Goal: Transaction & Acquisition: Purchase product/service

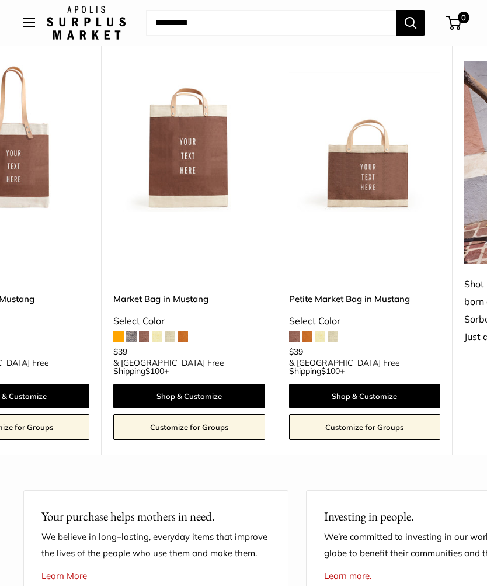
scroll to position [0, 245]
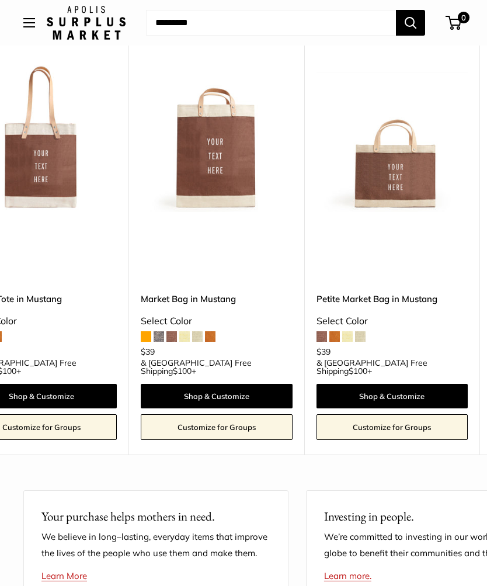
click at [253, 396] on link "Shop & Customize" at bounding box center [216, 396] width 151 height 25
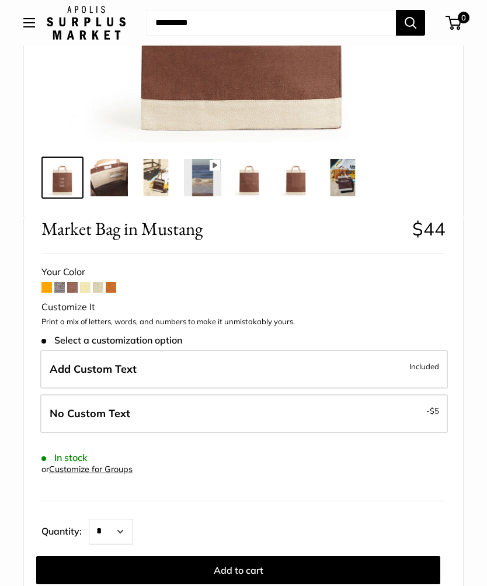
scroll to position [351, 0]
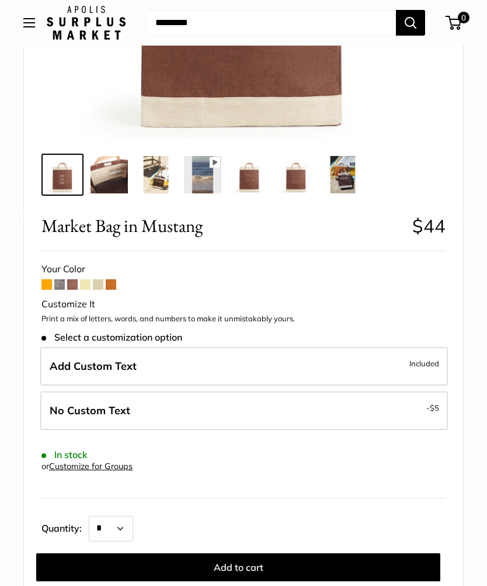
click at [114, 286] on span at bounding box center [111, 284] width 11 height 11
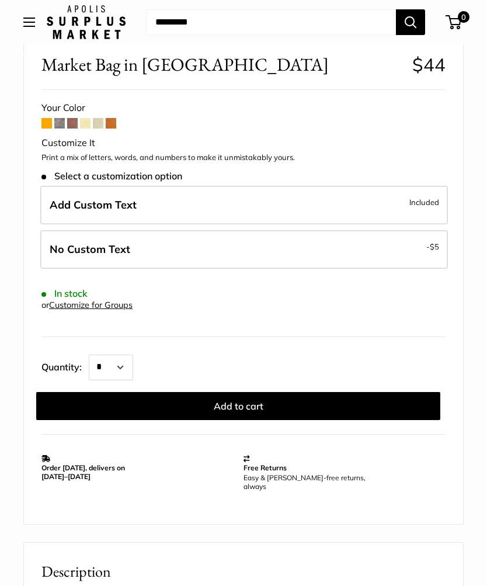
scroll to position [512, 0]
click at [415, 247] on label "No Custom Text - $5" at bounding box center [244, 249] width 408 height 39
click at [296, 397] on button "Add to cart" at bounding box center [238, 406] width 404 height 28
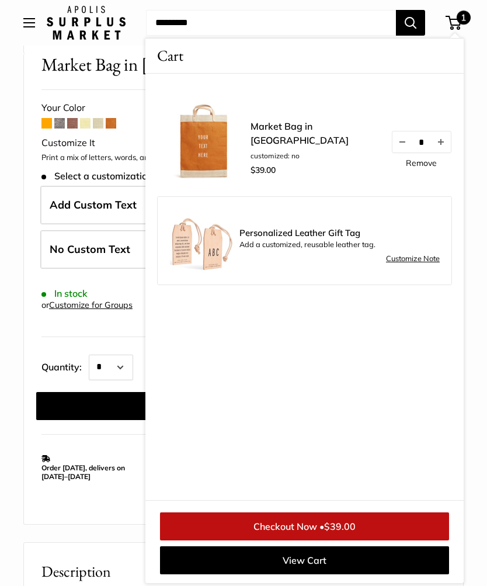
click at [363, 541] on link "Checkout Now • $39.00" at bounding box center [304, 526] width 289 height 28
